Goal: Task Accomplishment & Management: Use online tool/utility

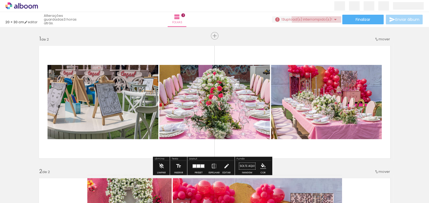
drag, startPoint x: 320, startPoint y: 17, endPoint x: 317, endPoint y: 24, distance: 7.4
click at [320, 17] on span "upload(s) interrompido(s)!" at bounding box center [307, 19] width 47 height 5
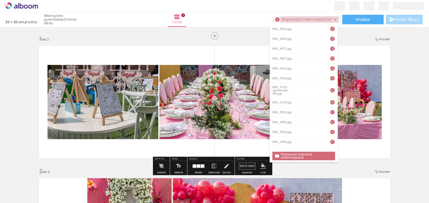
click at [307, 21] on span "upload(s) interrompido(s)!" at bounding box center [307, 19] width 47 height 5
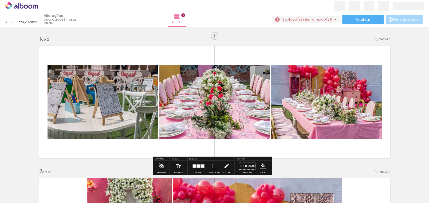
click at [297, 18] on span "upload(s) interrompido(s)!" at bounding box center [307, 19] width 47 height 5
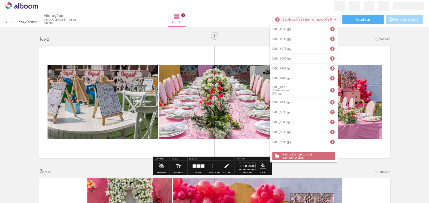
drag, startPoint x: 300, startPoint y: 153, endPoint x: 287, endPoint y: 145, distance: 16.1
click at [0, 0] on slot "Pesquisar arquivos interrompidos" at bounding box center [0, 0] width 0 height 0
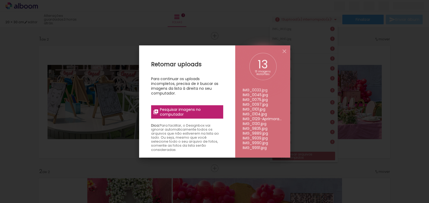
click at [174, 113] on span "Pesquisar imagens no computador" at bounding box center [190, 112] width 60 height 10
click at [0, 0] on input "file" at bounding box center [0, 0] width 0 height 0
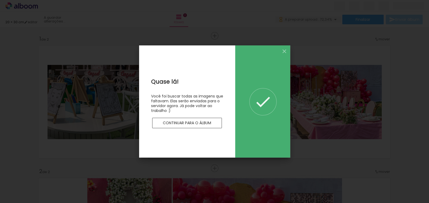
click at [0, 0] on slot "Continuar para o álbum" at bounding box center [0, 0] width 0 height 0
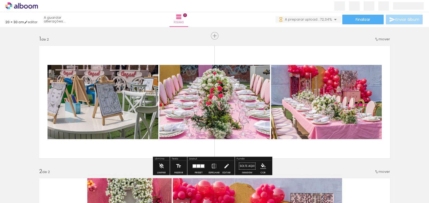
scroll to position [53, 0]
